Goal: Information Seeking & Learning: Learn about a topic

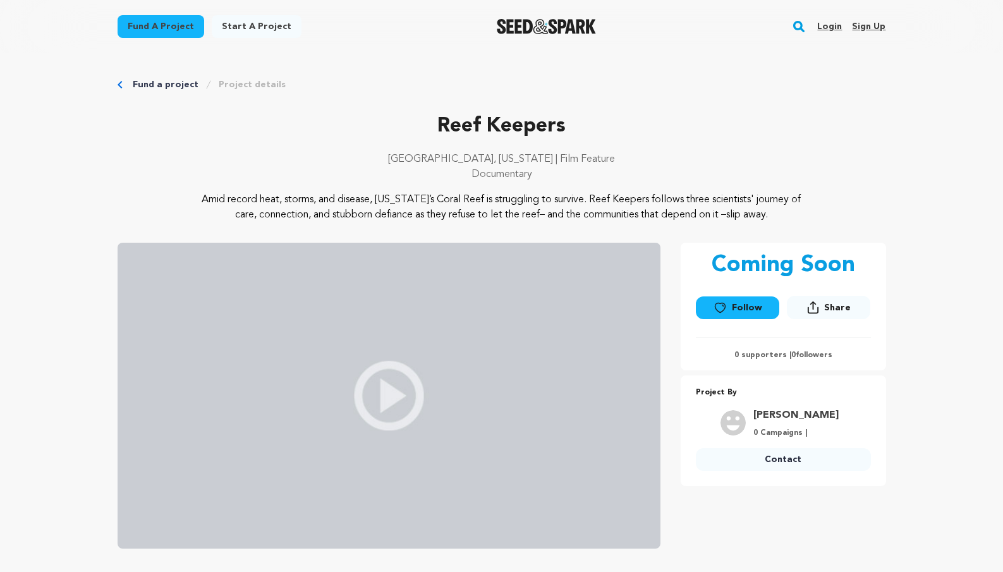
click at [377, 399] on img at bounding box center [389, 396] width 543 height 306
click at [773, 194] on p "Amid record heat, storms, and disease, [US_STATE]’s Coral Reef is struggling to…" at bounding box center [501, 207] width 615 height 30
click at [831, 198] on div "Amid record heat, storms, and disease, [US_STATE]’s Coral Reef is struggling to…" at bounding box center [502, 207] width 769 height 30
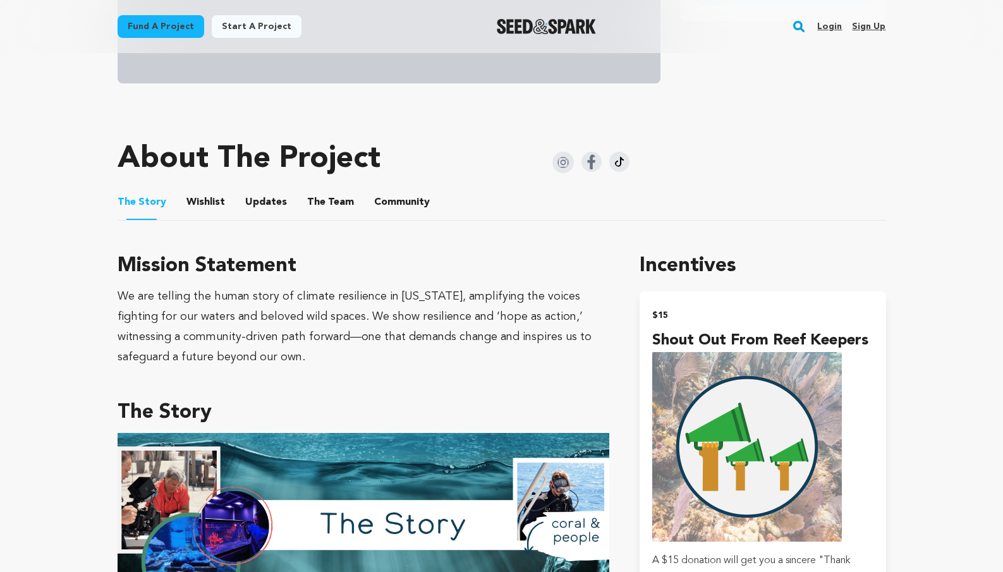
scroll to position [469, 0]
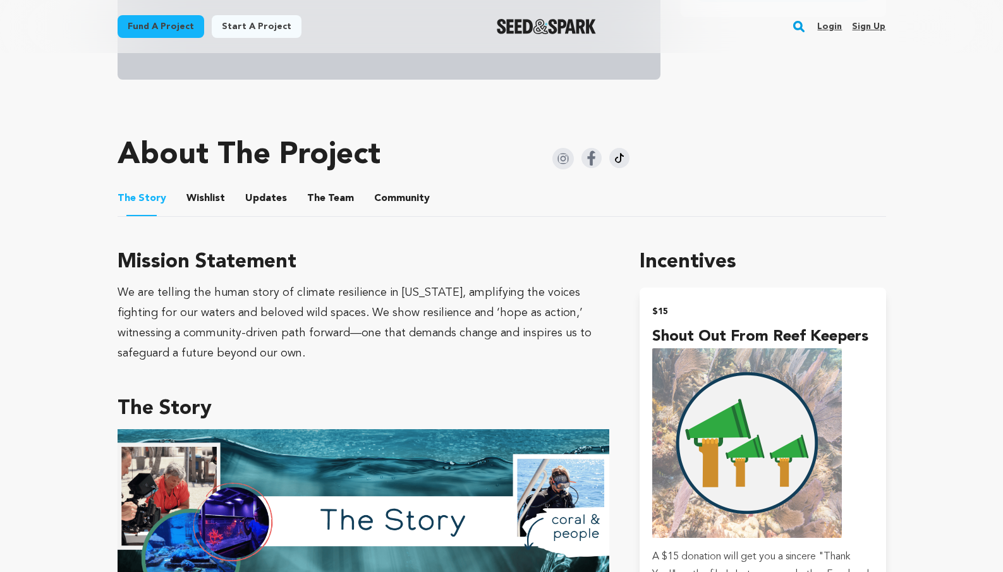
click at [320, 341] on div "We are telling the human story of climate resilience in [US_STATE], amplifying …" at bounding box center [364, 323] width 492 height 81
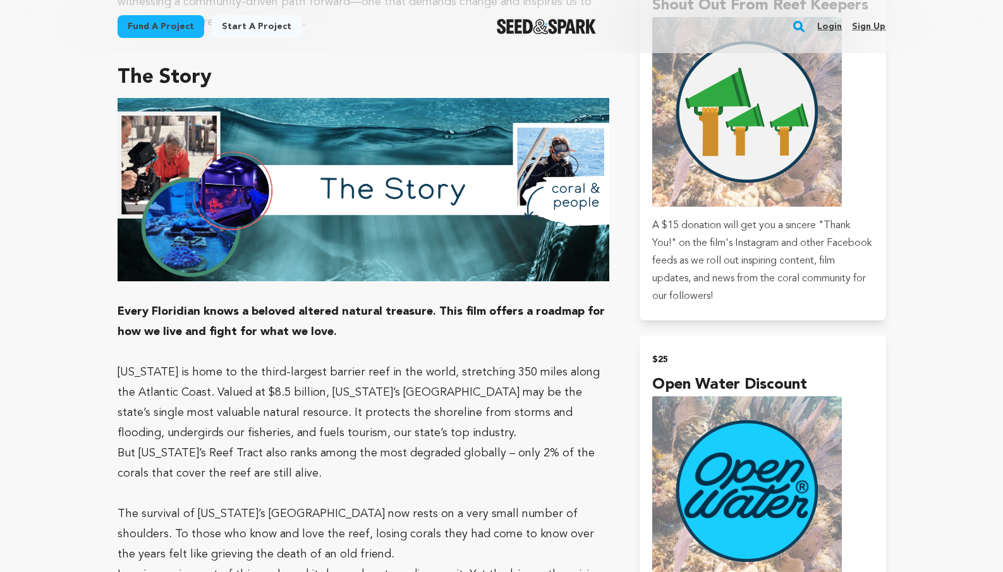
scroll to position [888, 0]
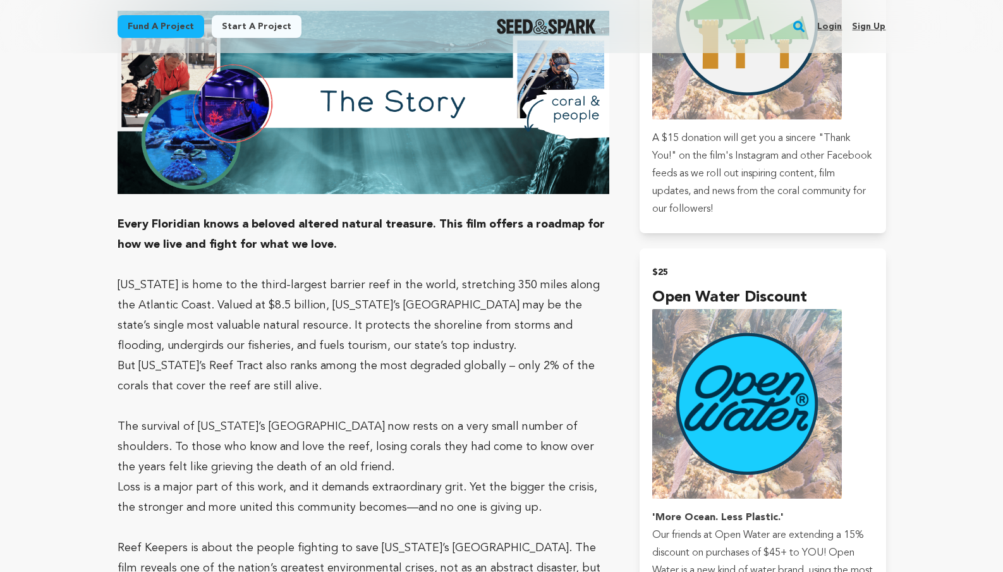
click at [406, 270] on p at bounding box center [364, 265] width 492 height 20
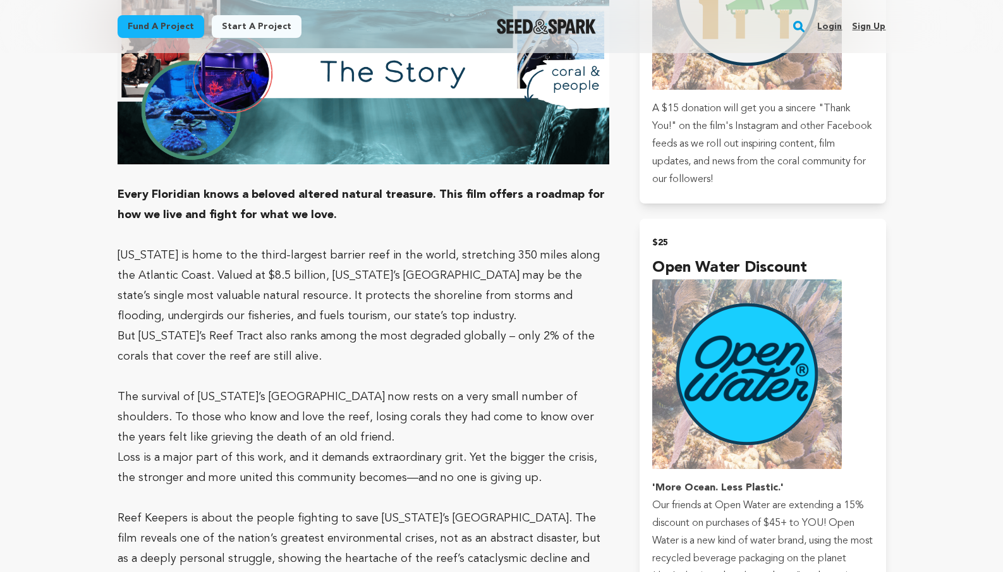
scroll to position [920, 0]
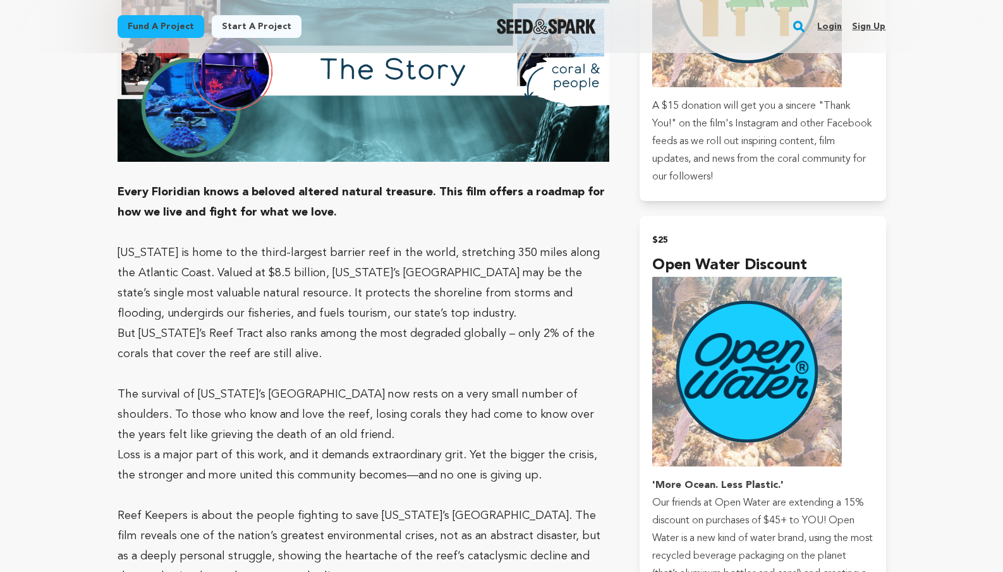
click at [395, 341] on p "But [US_STATE]’s Reef Tract also ranks among the most degraded globally – only …" at bounding box center [364, 344] width 492 height 40
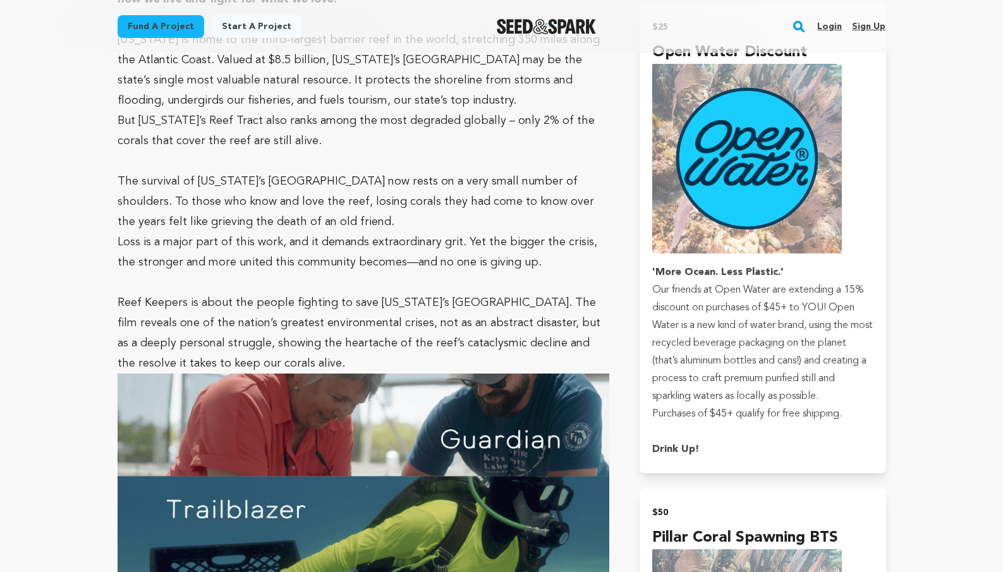
scroll to position [1130, 0]
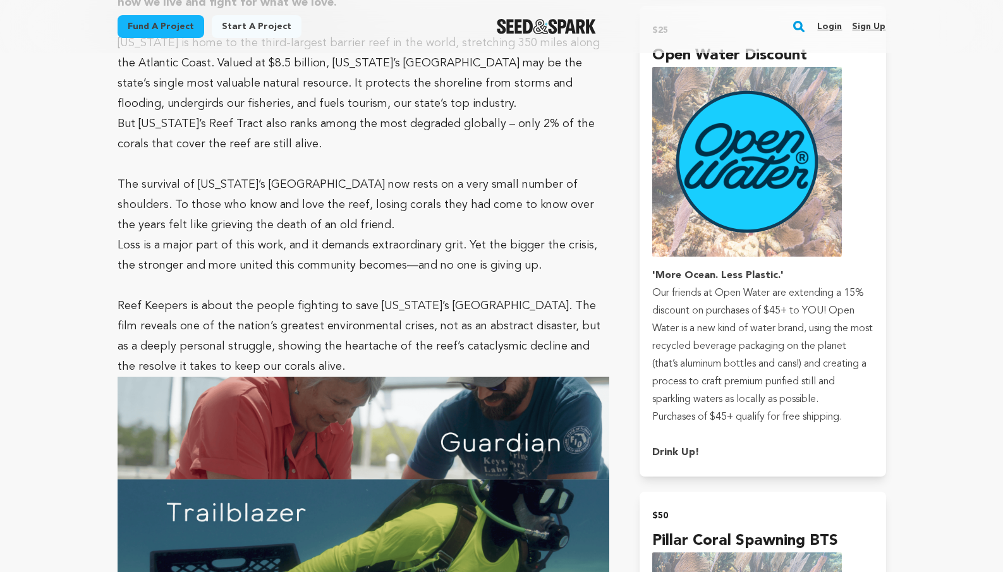
click at [430, 312] on p "Reef Keepers is about the people fighting to save [US_STATE]’s [GEOGRAPHIC_DATA…" at bounding box center [364, 336] width 492 height 81
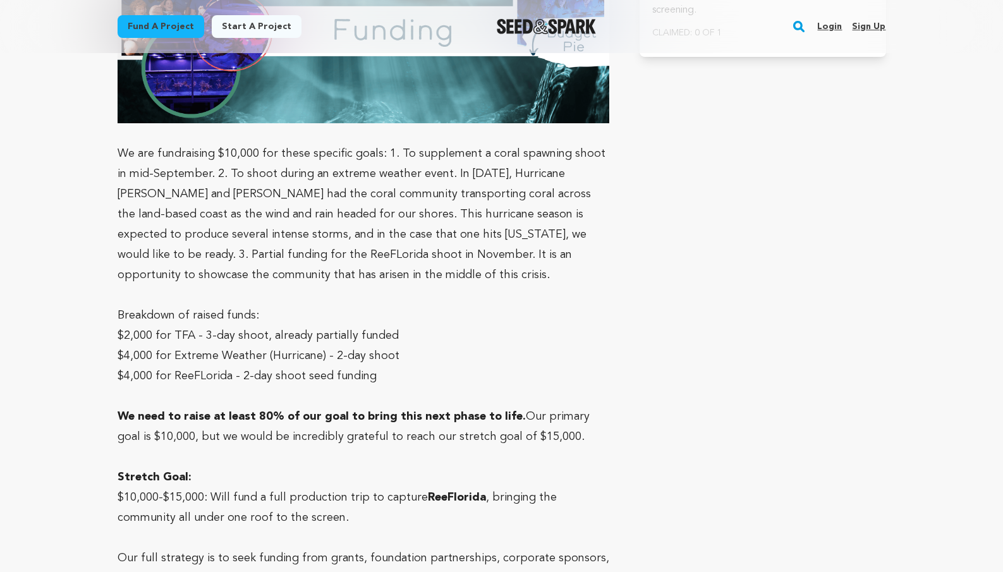
scroll to position [4492, 0]
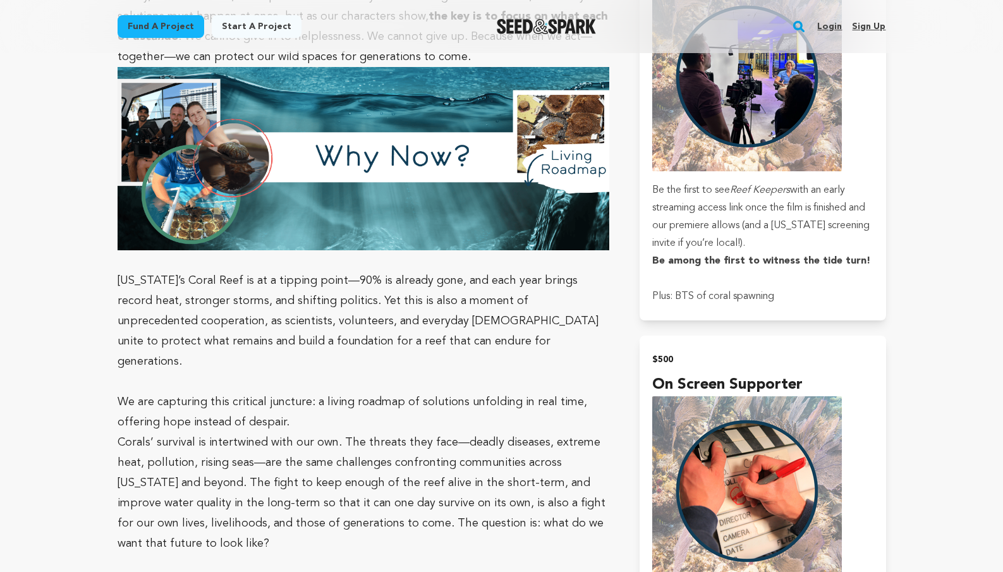
scroll to position [2184, 0]
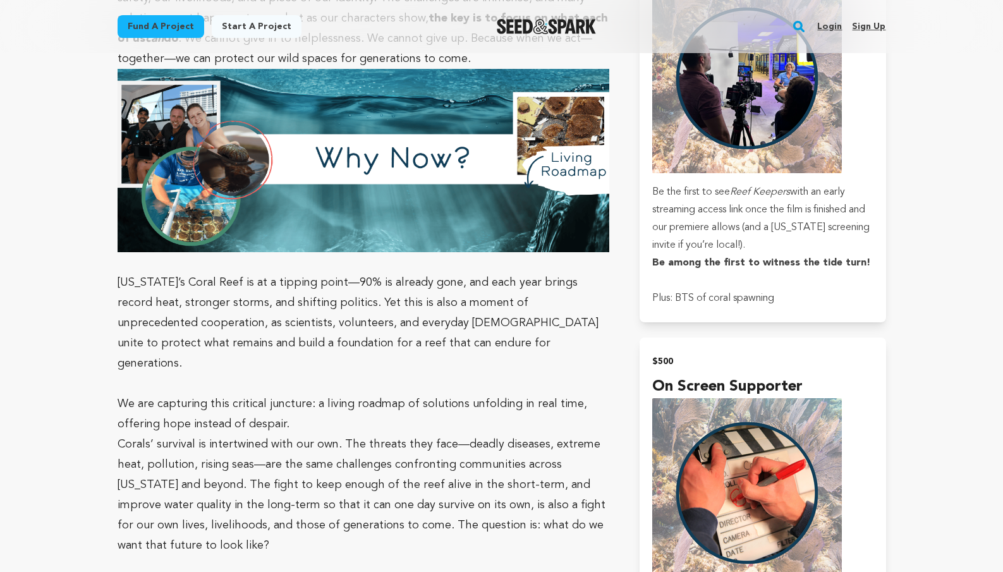
click at [537, 280] on p "[US_STATE]’s Coral Reef is at a tipping point—90% is already gone, and each yea…" at bounding box center [364, 322] width 492 height 101
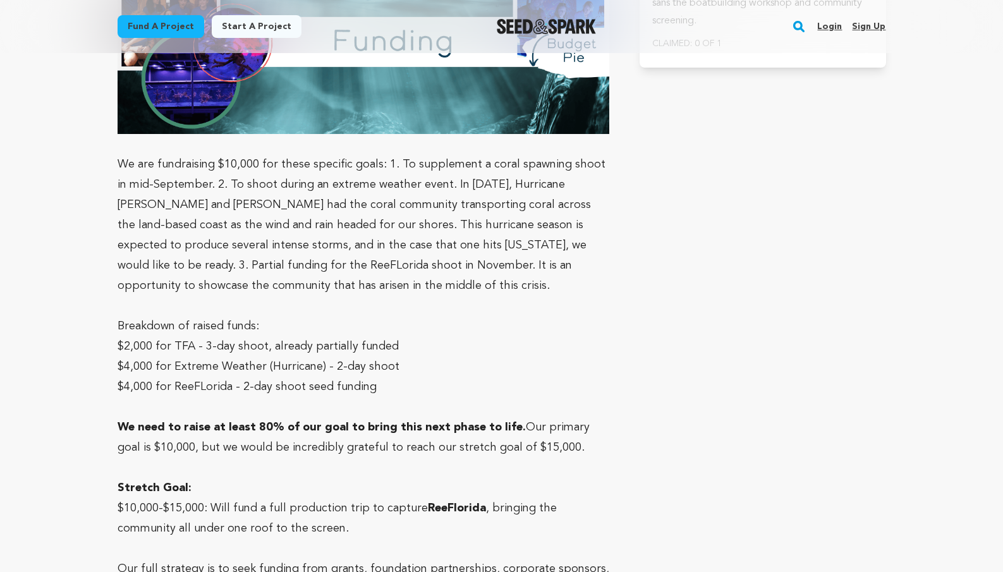
scroll to position [4196, 0]
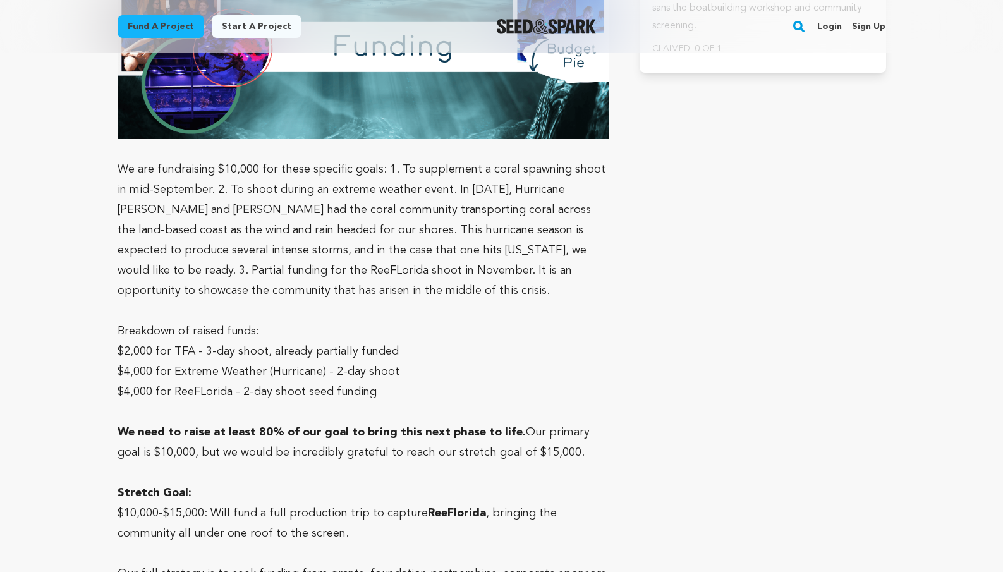
click at [269, 382] on p "$4,000 for ReeFLorida - 2-day shoot seed funding" at bounding box center [364, 392] width 492 height 20
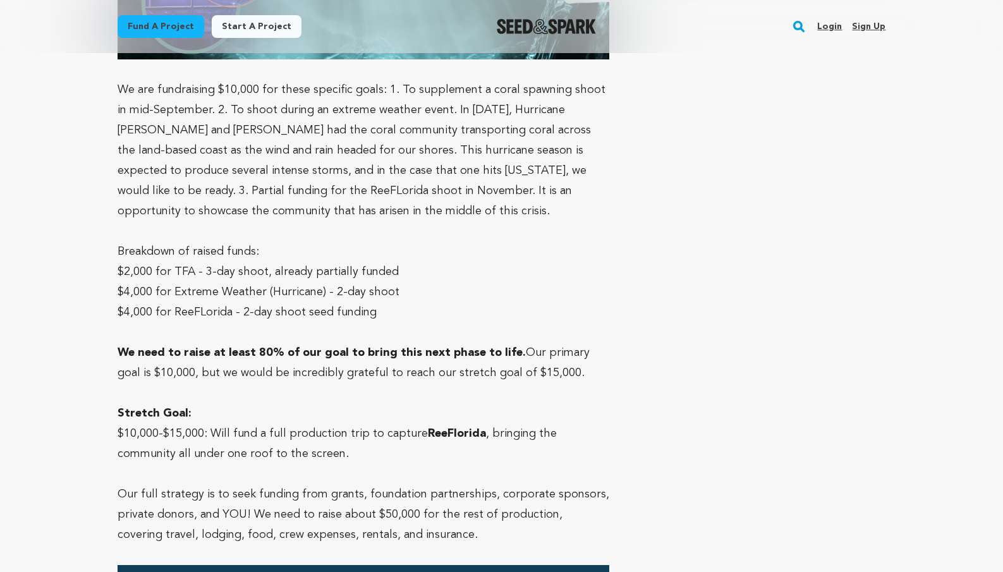
scroll to position [4276, 0]
drag, startPoint x: 116, startPoint y: 415, endPoint x: 532, endPoint y: 434, distance: 417.0
copy div "Loremip Dolorsita Co adi elitsed doe tempo incid ut laboree doloremagn al Enima…"
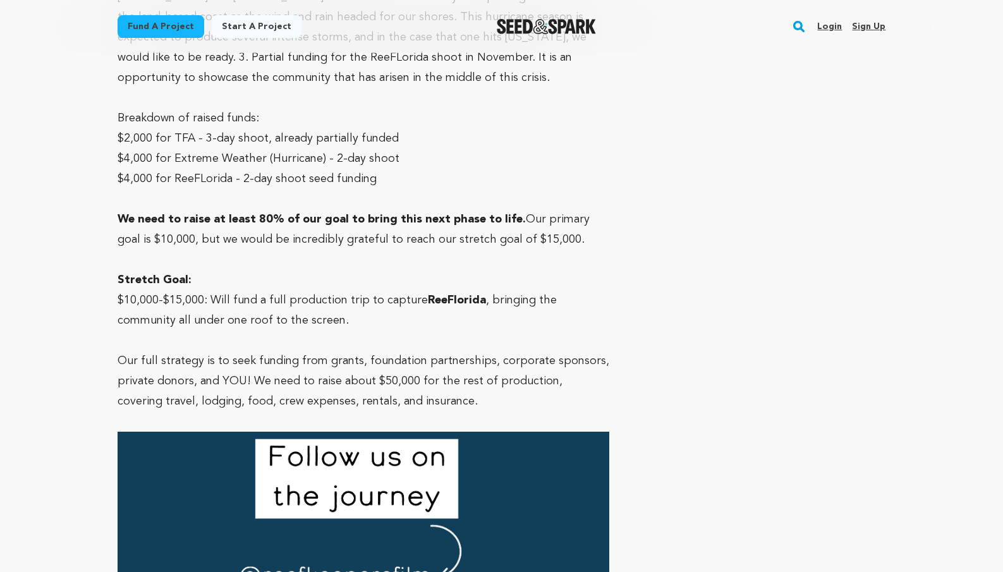
scroll to position [4080, 0]
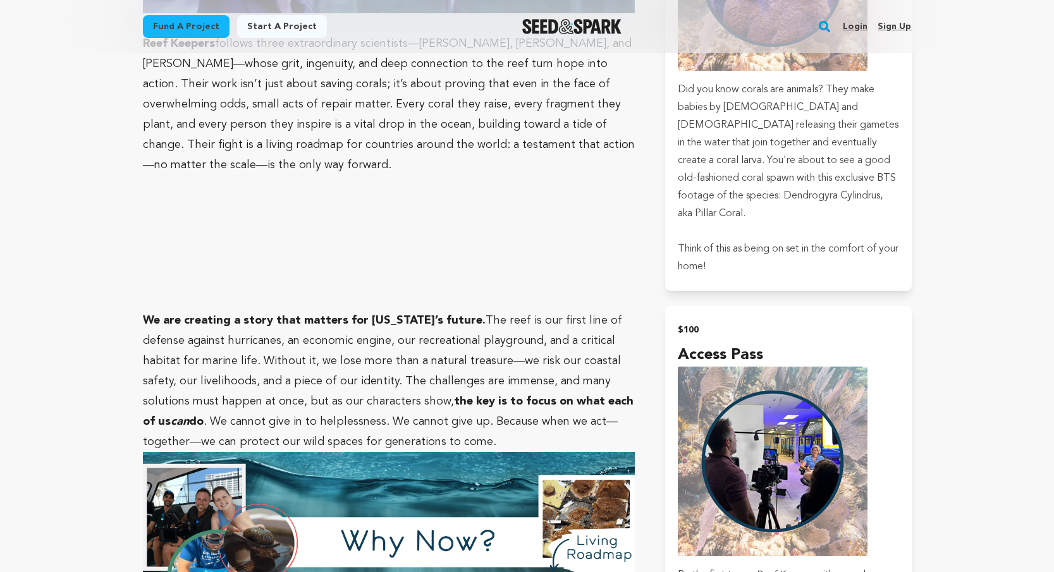
scroll to position [1798, 0]
